Goal: Transaction & Acquisition: Purchase product/service

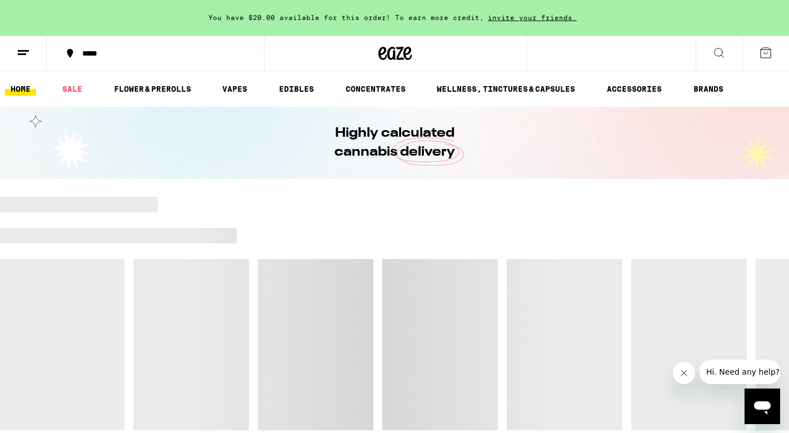
click at [719, 53] on icon at bounding box center [718, 52] width 13 height 13
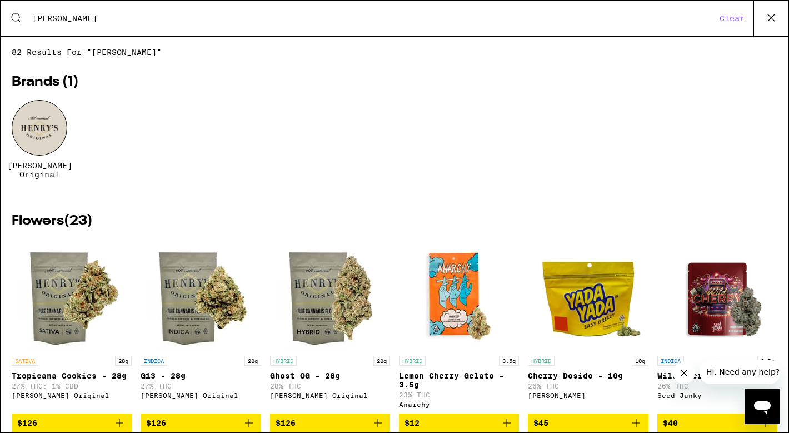
type input "[PERSON_NAME]"
click at [52, 128] on div at bounding box center [40, 128] width 56 height 56
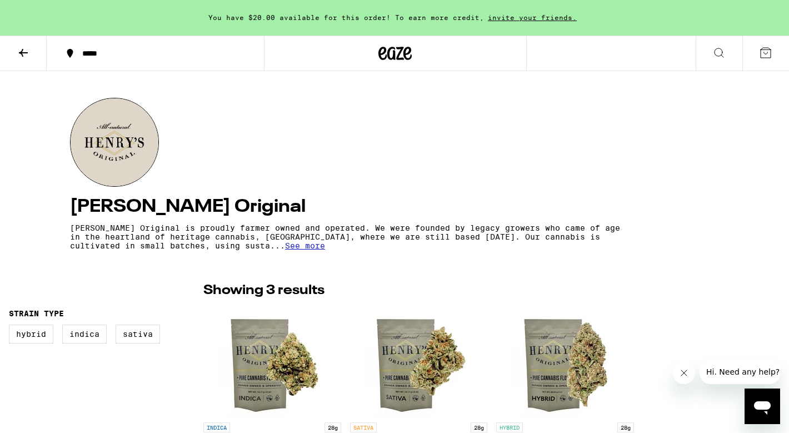
scroll to position [86, 0]
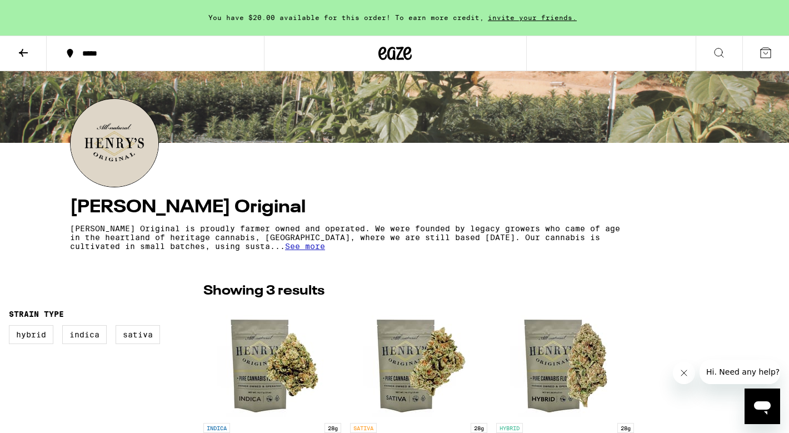
click at [14, 55] on button at bounding box center [23, 53] width 47 height 35
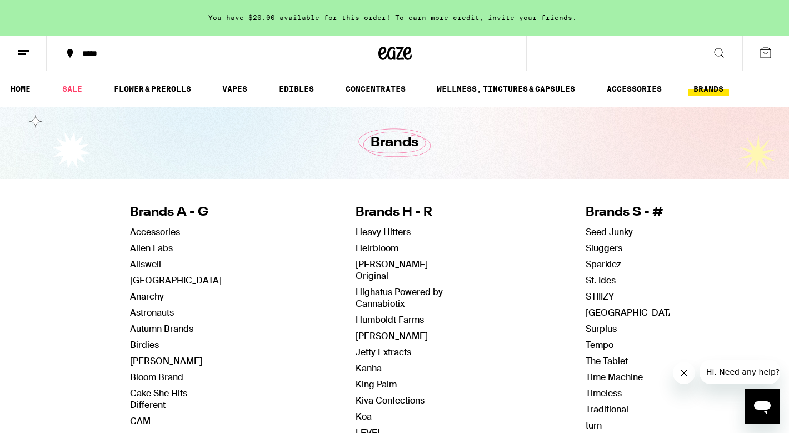
click at [32, 59] on button at bounding box center [23, 53] width 47 height 35
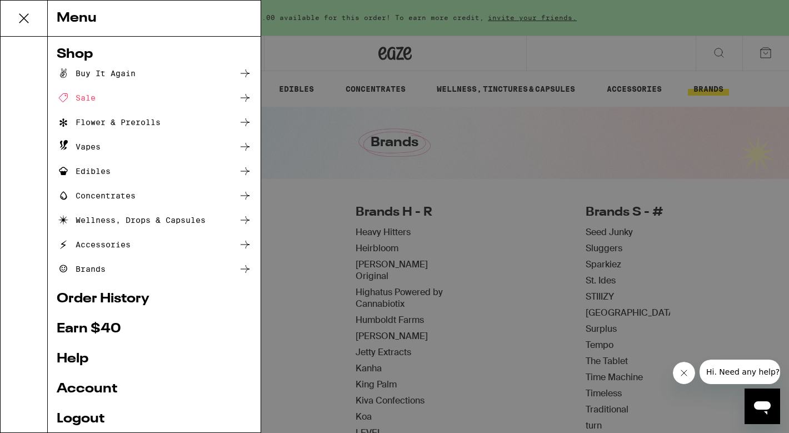
click at [279, 111] on div "Menu Shop Buy It Again Sale Flower & Prerolls Vapes Edibles Concentrates Wellne…" at bounding box center [394, 216] width 789 height 433
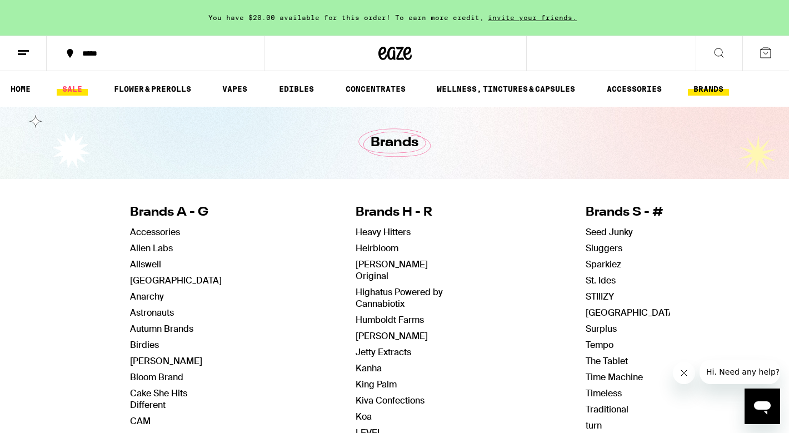
click at [68, 91] on link "SALE" at bounding box center [72, 88] width 31 height 13
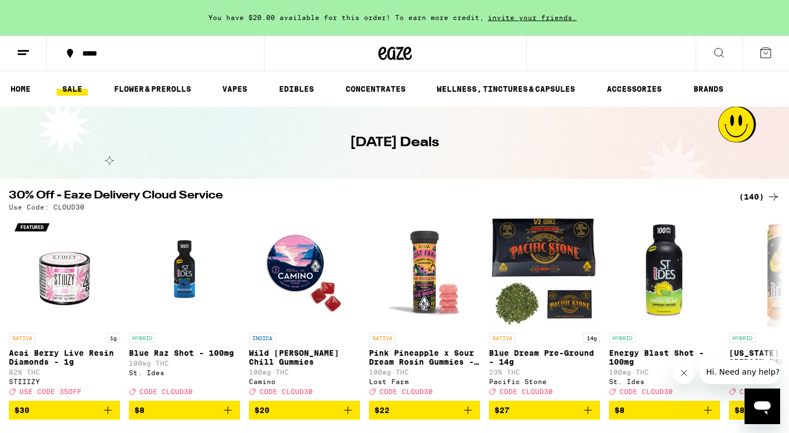
click at [755, 194] on div "(140)" at bounding box center [759, 196] width 41 height 13
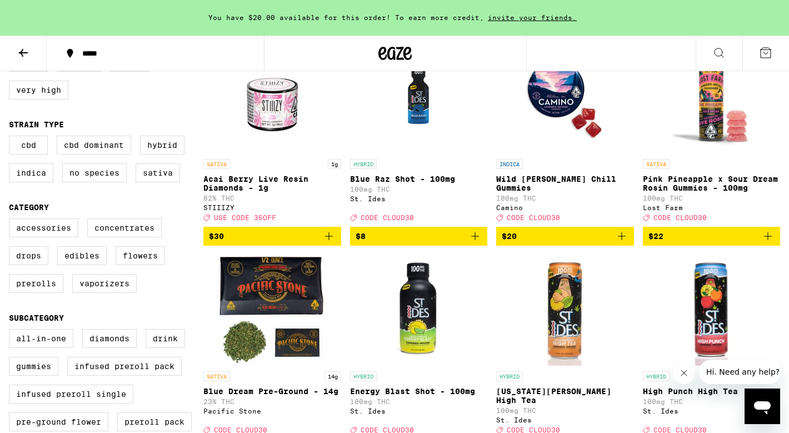
scroll to position [163, 0]
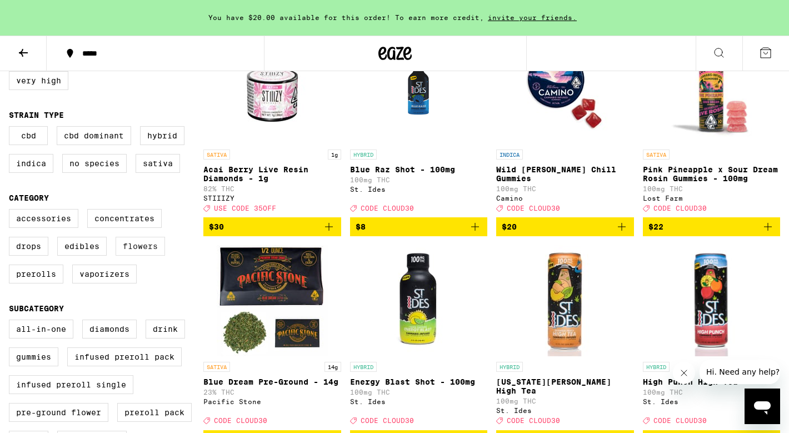
click at [126, 256] on label "Flowers" at bounding box center [140, 246] width 49 height 19
click at [12, 211] on input "Flowers" at bounding box center [11, 211] width 1 height 1
checkbox input "true"
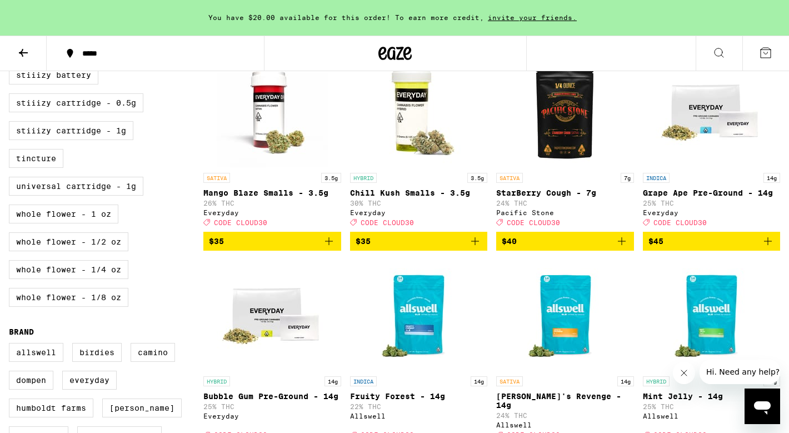
scroll to position [535, 0]
